Goal: Task Accomplishment & Management: Manage account settings

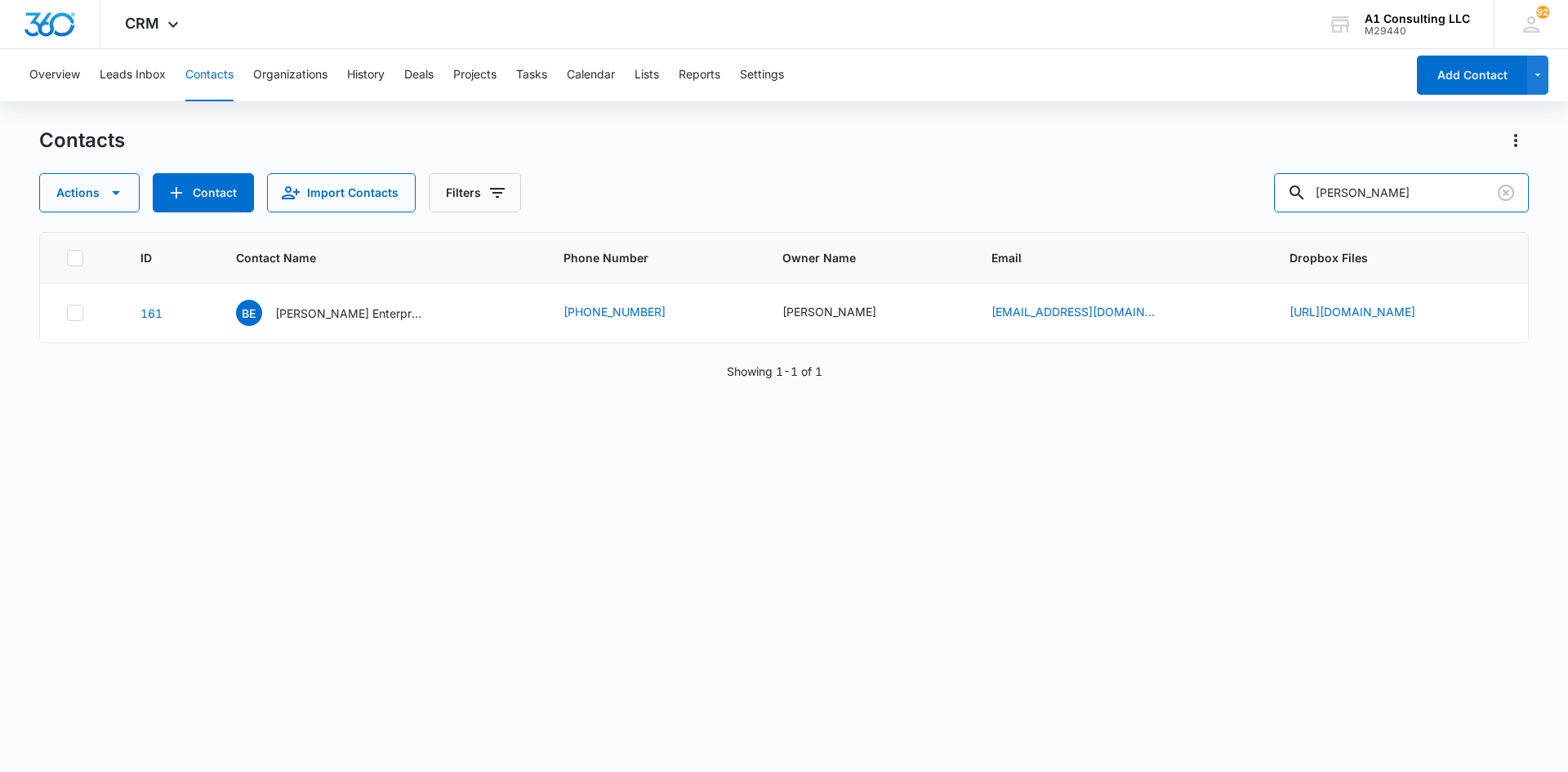
drag, startPoint x: 1427, startPoint y: 195, endPoint x: 1206, endPoint y: 215, distance: 221.9
click at [1207, 217] on div "Contacts Actions Contact Import Contacts Filters [PERSON_NAME] ID Contact Name …" at bounding box center [784, 449] width 1490 height 643
type input "cartail carriers"
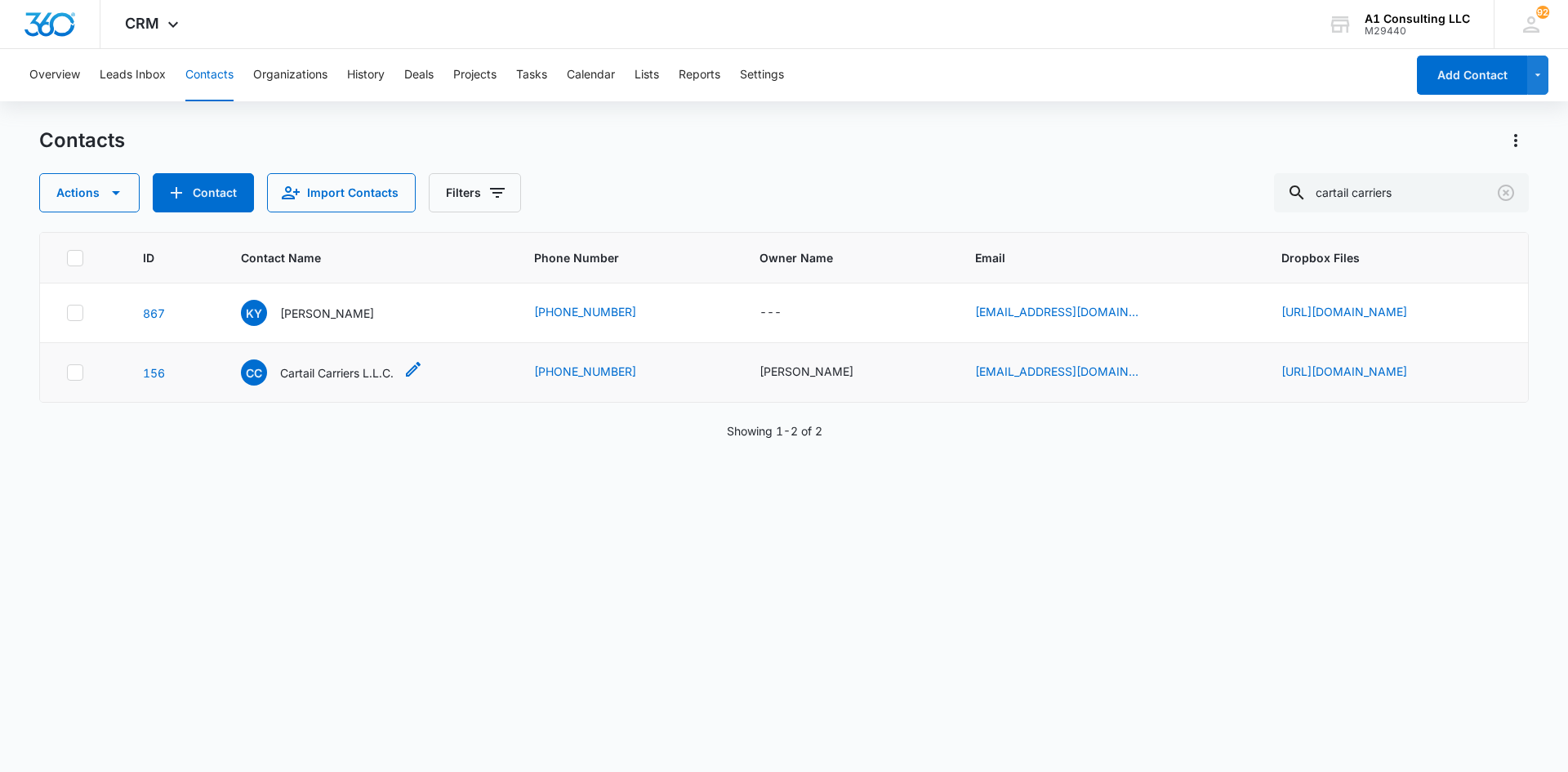
click at [280, 382] on p "Cartail Carriers L.L.C." at bounding box center [336, 373] width 113 height 17
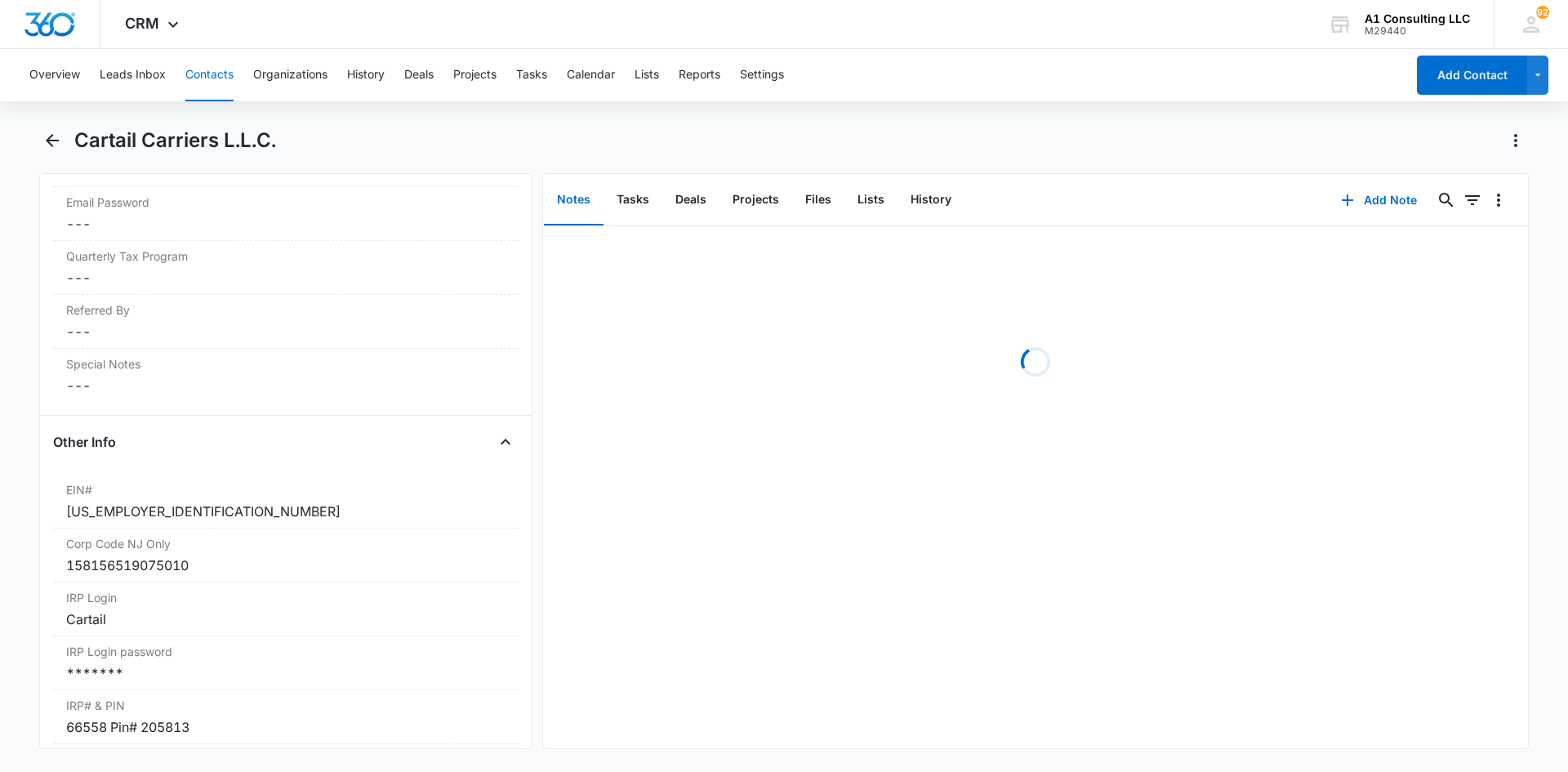
scroll to position [1961, 0]
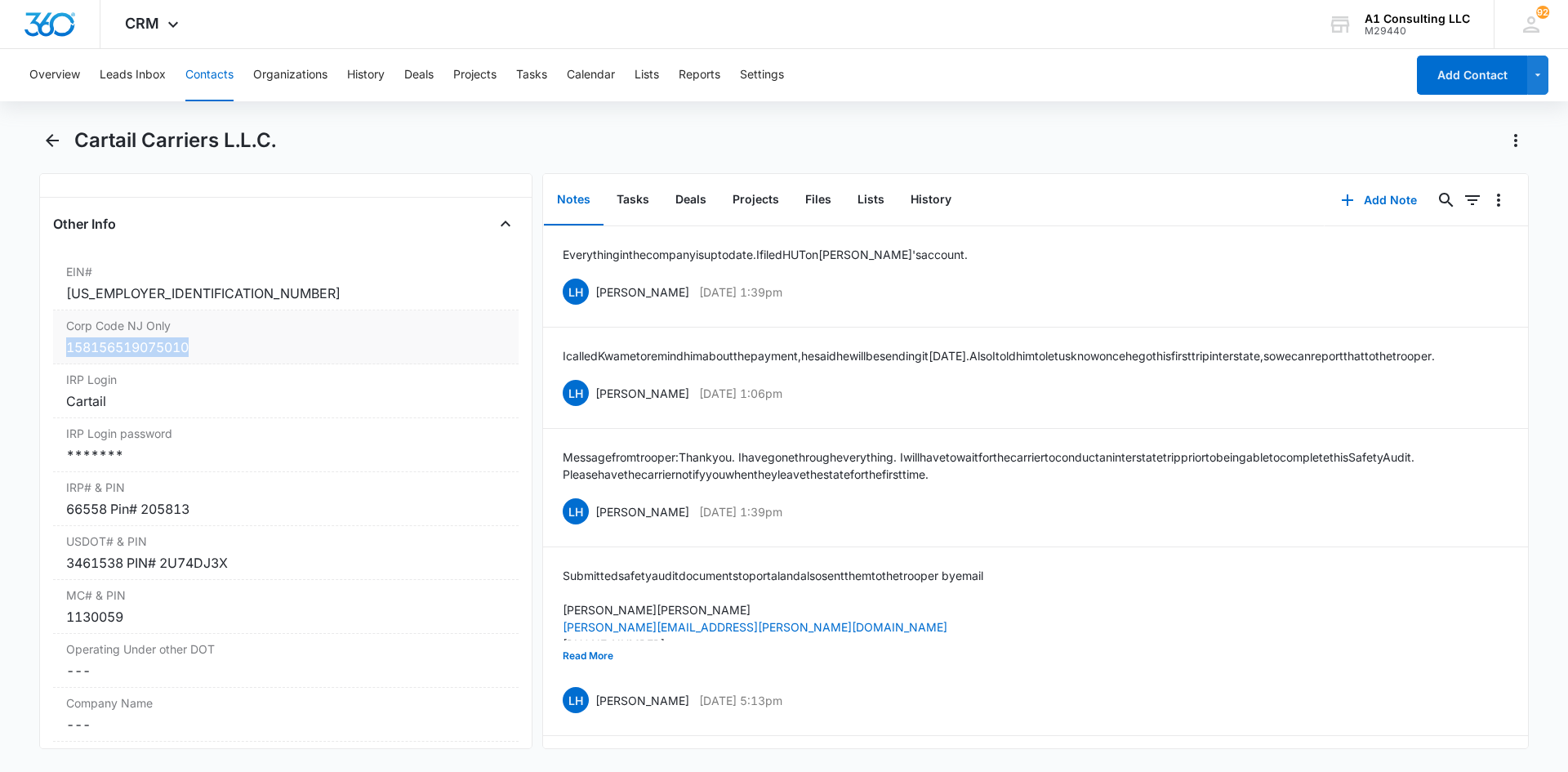
drag, startPoint x: 233, startPoint y: 374, endPoint x: 65, endPoint y: 355, distance: 169.1
click at [65, 355] on div "Corp Code NJ Only Cancel Save Changes 158156519075010" at bounding box center [286, 337] width 466 height 54
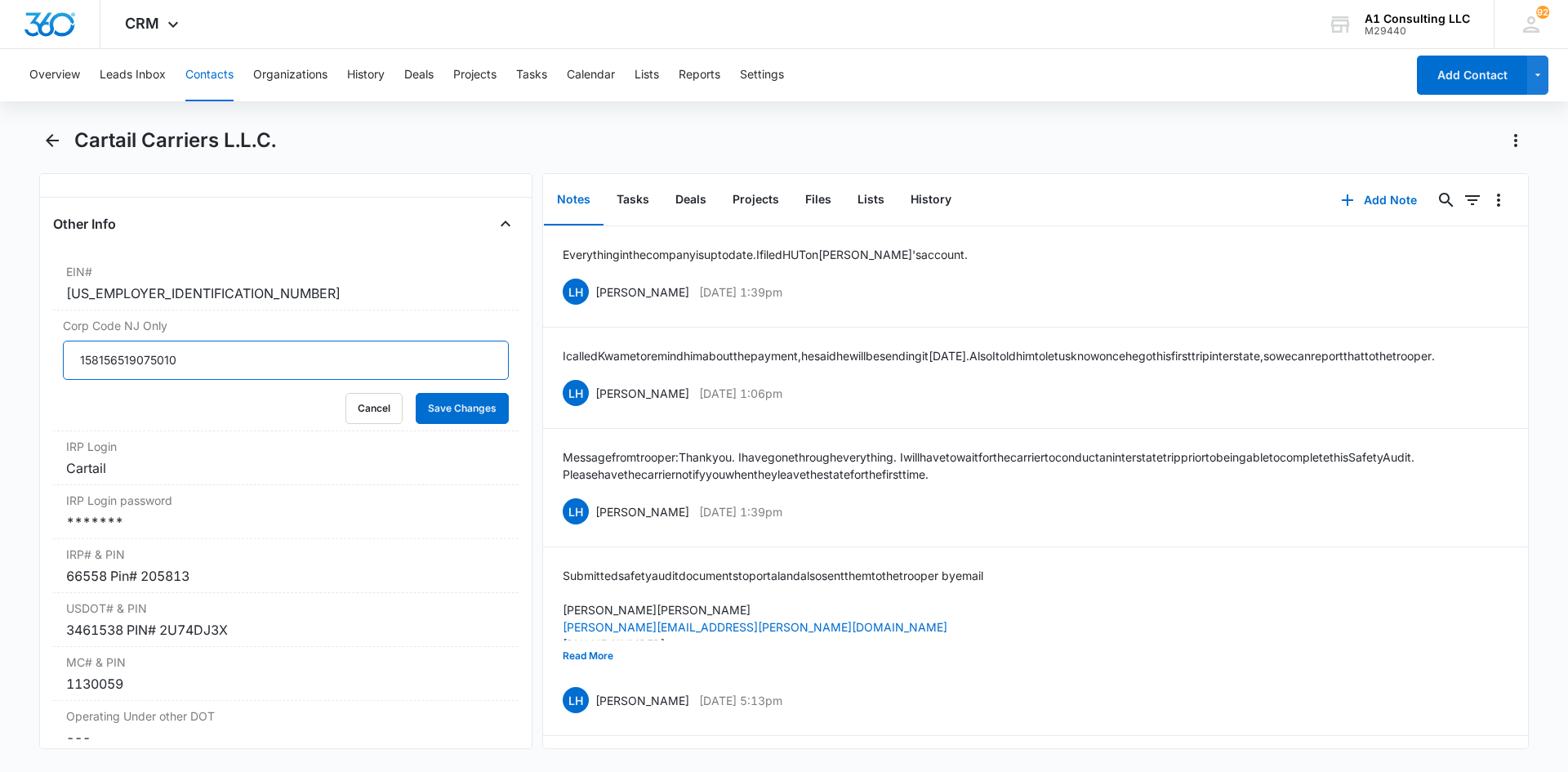
drag, startPoint x: 241, startPoint y: 377, endPoint x: 33, endPoint y: 386, distance: 208.2
click at [33, 386] on main "Cartail Carriers L.L.C. Remove CC Cartail Carriers L.L.C. Contact Info Name Can…" at bounding box center [784, 448] width 1568 height 642
click at [475, 417] on button "Save Changes" at bounding box center [462, 408] width 94 height 31
click at [1036, 69] on div "Overview Leads Inbox Contacts Organizations History Deals Projects Tasks Calend…" at bounding box center [712, 75] width 1386 height 52
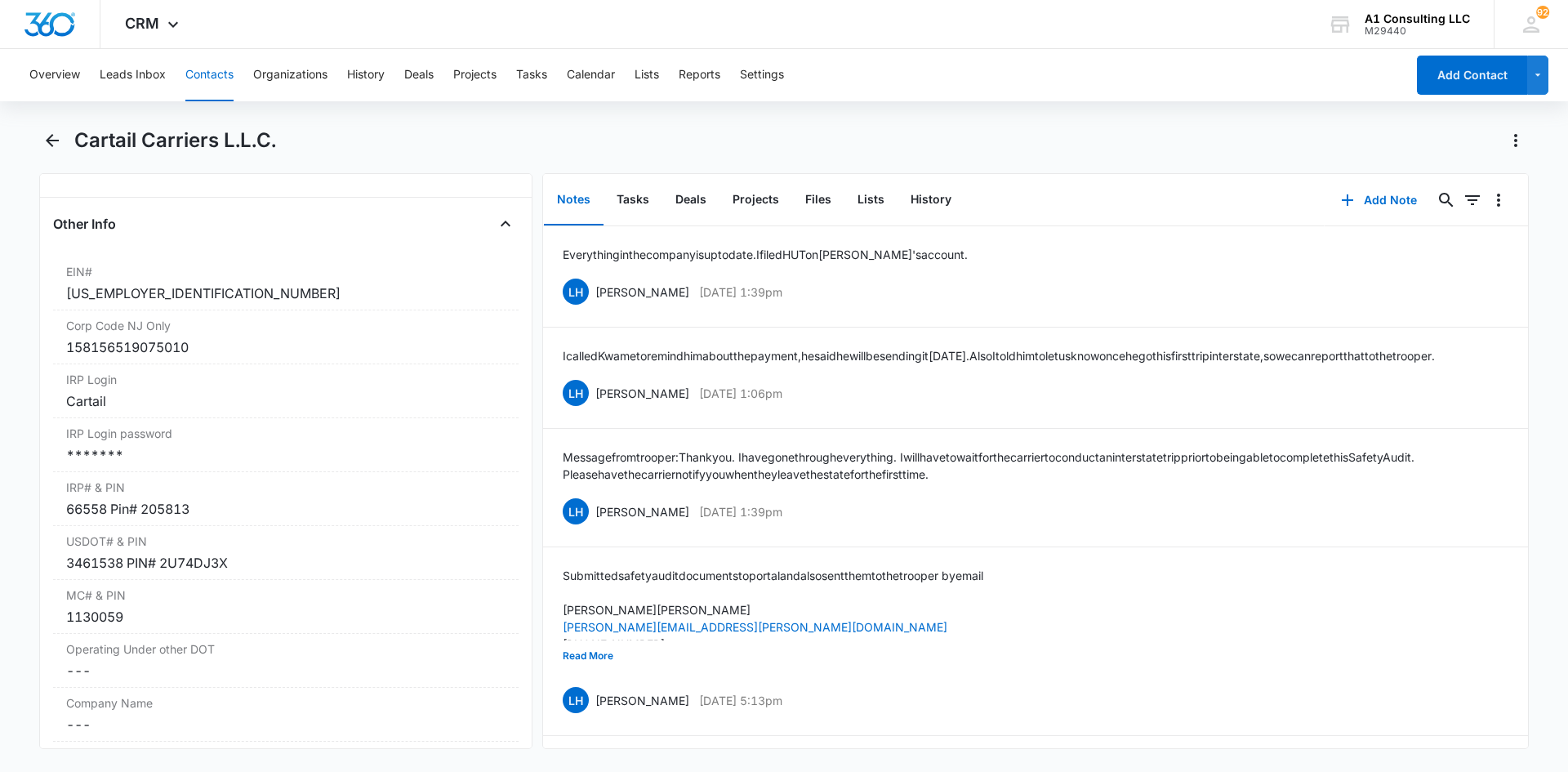
click at [887, 96] on div "Overview Leads Inbox Contacts Organizations History Deals Projects Tasks Calend…" at bounding box center [712, 75] width 1386 height 52
